Goal: Transaction & Acquisition: Purchase product/service

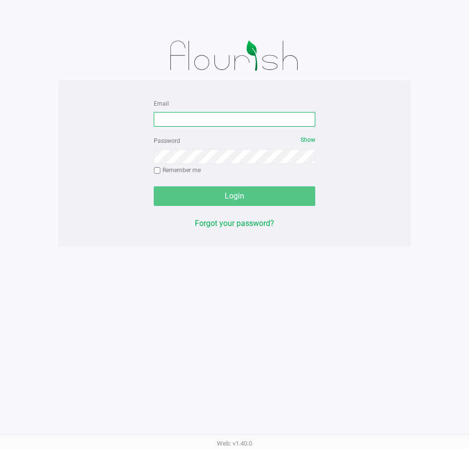
click at [200, 119] on input "Email" at bounding box center [234, 119] width 161 height 15
type input "[EMAIL_ADDRESS][DOMAIN_NAME]"
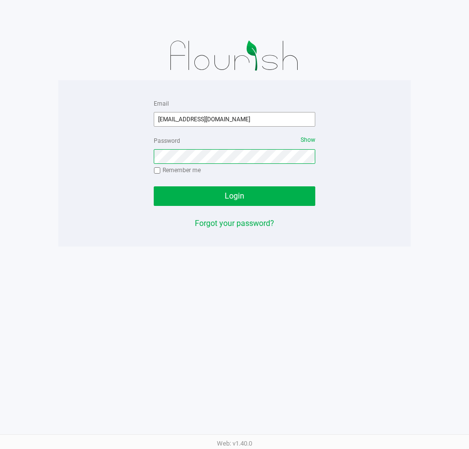
click at [154, 186] on button "Login" at bounding box center [234, 196] width 161 height 20
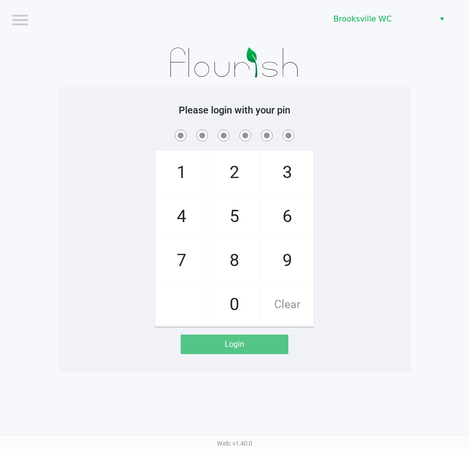
click at [417, 138] on app-pos-login-wrapper "Logout Brooksville WC Please login with your pin 1 4 7 2 5 8 0 3 6 9 Clear Login" at bounding box center [234, 185] width 469 height 371
checkbox input "true"
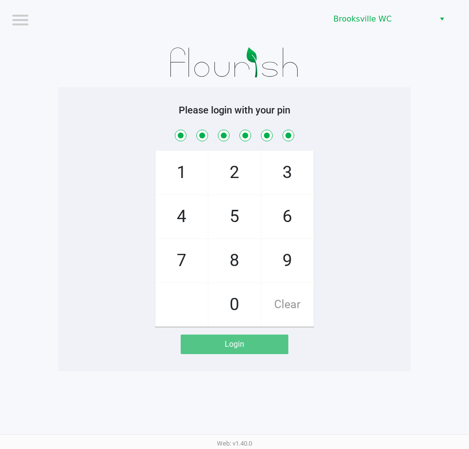
checkbox input "true"
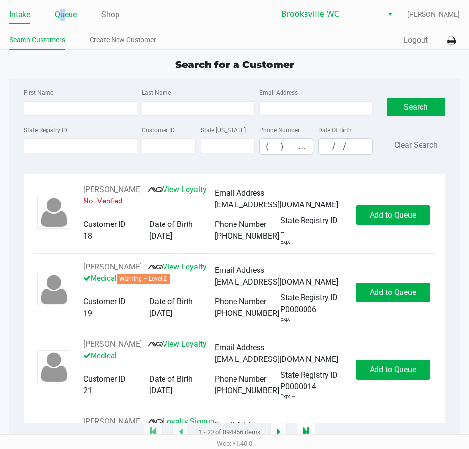
click at [62, 15] on link "Queue" at bounding box center [66, 15] width 22 height 14
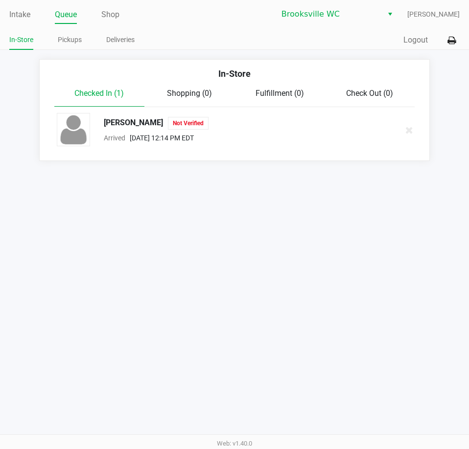
click at [145, 125] on div "[PERSON_NAME] Not Verified" at bounding box center [186, 123] width 180 height 13
click at [143, 121] on div "[PERSON_NAME] Not Verified" at bounding box center [186, 123] width 180 height 13
click at [125, 121] on div "[PERSON_NAME] Not Verified" at bounding box center [186, 123] width 180 height 13
click at [70, 37] on link "Pickups" at bounding box center [70, 40] width 24 height 12
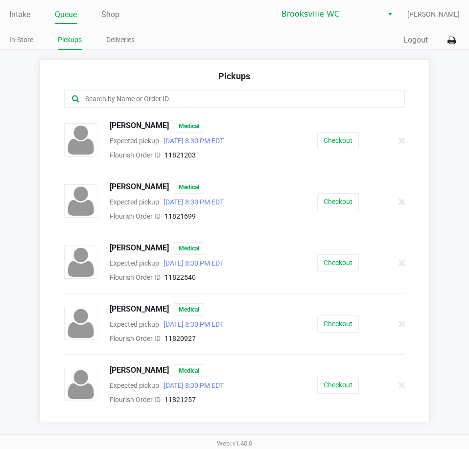
click at [118, 98] on input "text" at bounding box center [230, 98] width 292 height 11
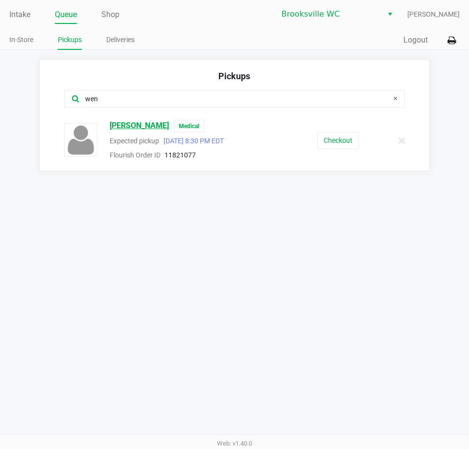
type input "wen"
click at [138, 121] on span "[PERSON_NAME]" at bounding box center [139, 126] width 59 height 13
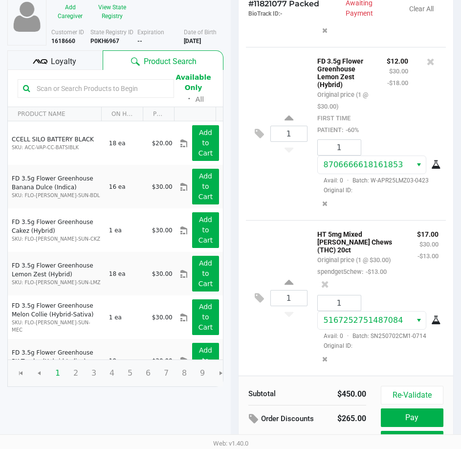
scroll to position [124, 0]
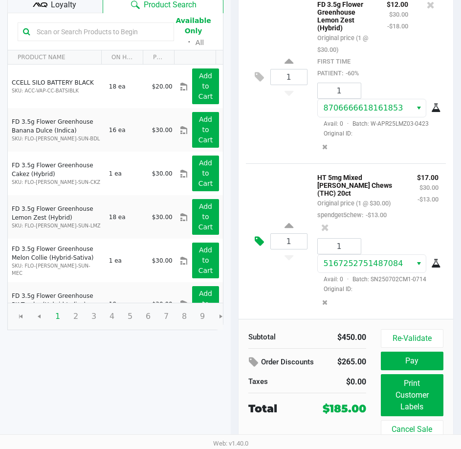
click at [256, 236] on icon at bounding box center [259, 241] width 9 height 11
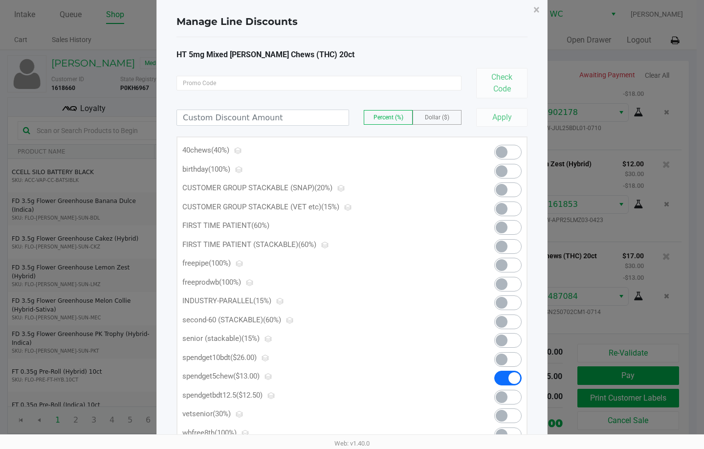
scroll to position [0, 0]
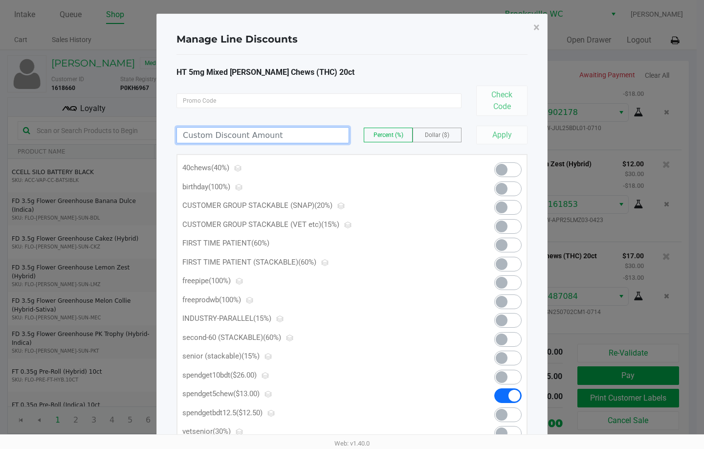
click at [221, 138] on input at bounding box center [263, 135] width 172 height 15
type input "12.00"
click at [439, 136] on span "Dollar ($)" at bounding box center [437, 135] width 24 height 7
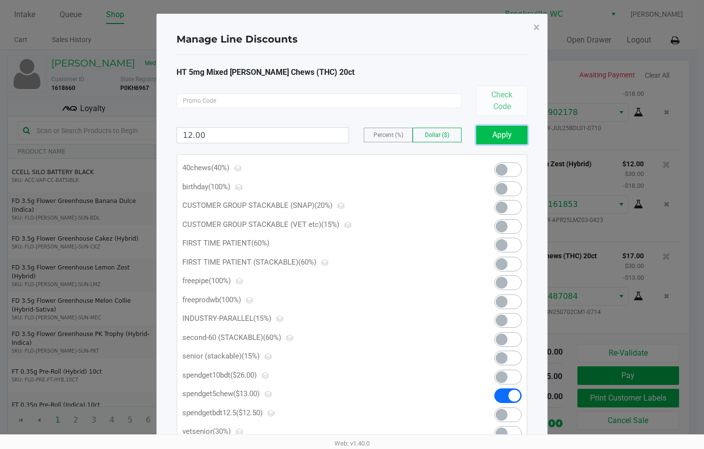
click at [468, 133] on button "Apply" at bounding box center [501, 135] width 51 height 19
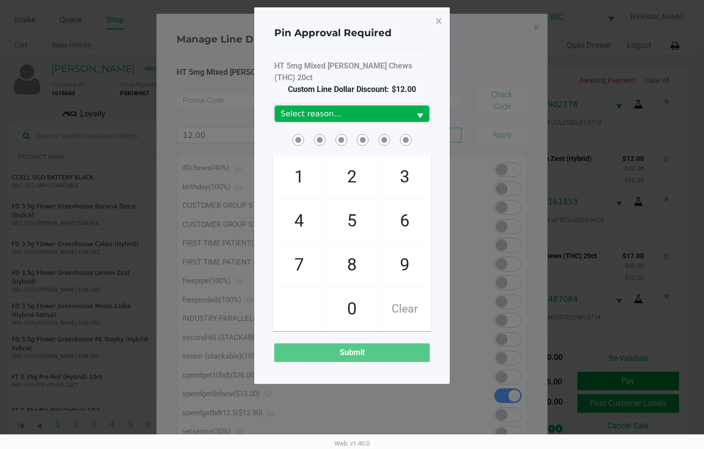
click at [320, 108] on span "Select reason..." at bounding box center [343, 114] width 124 height 12
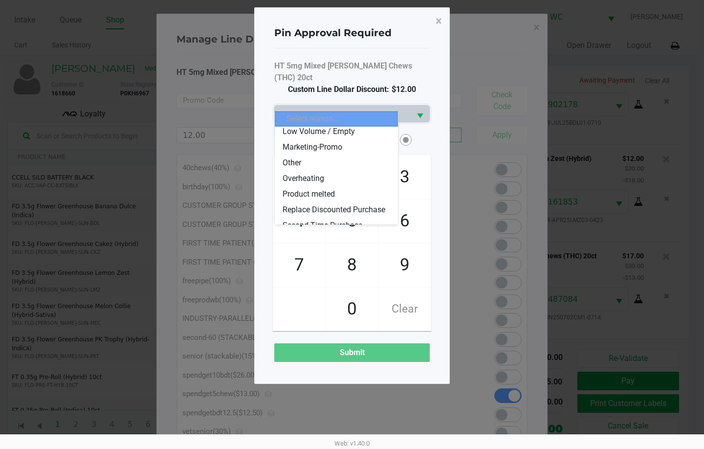
scroll to position [98, 0]
click at [326, 146] on span "Marketing-Promo" at bounding box center [313, 146] width 60 height 12
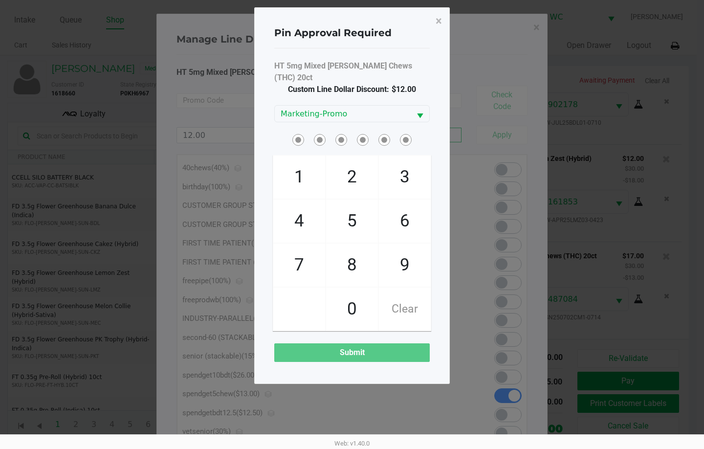
click at [292, 316] on span at bounding box center [299, 309] width 52 height 43
checkbox input "true"
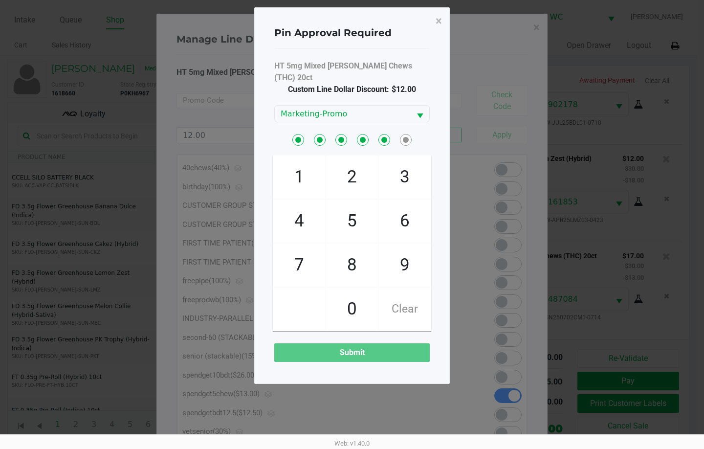
checkbox input "true"
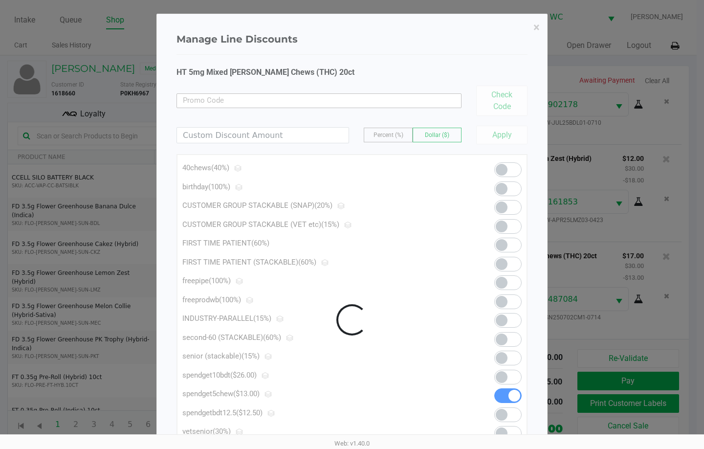
scroll to position [454, 0]
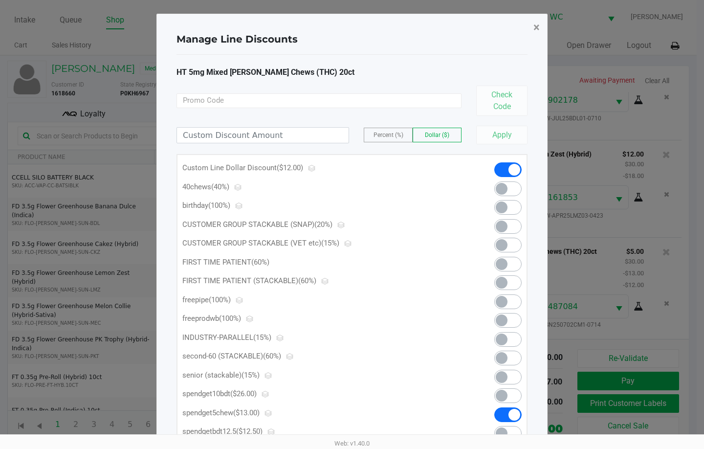
click at [468, 25] on span "×" at bounding box center [537, 28] width 6 height 14
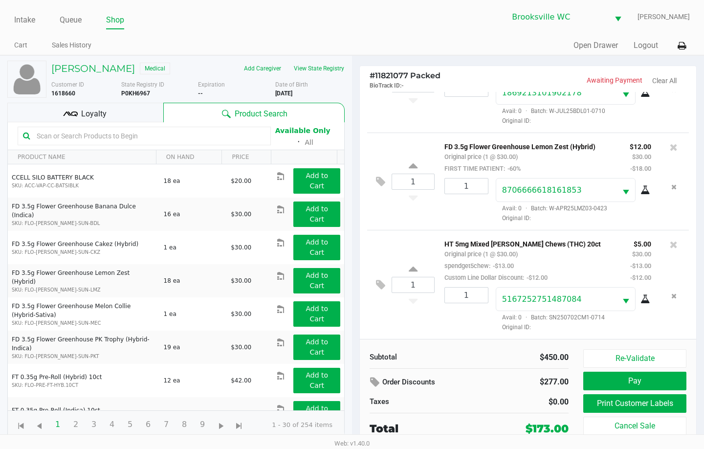
scroll to position [466, 0]
